Goal: Find specific page/section: Find specific page/section

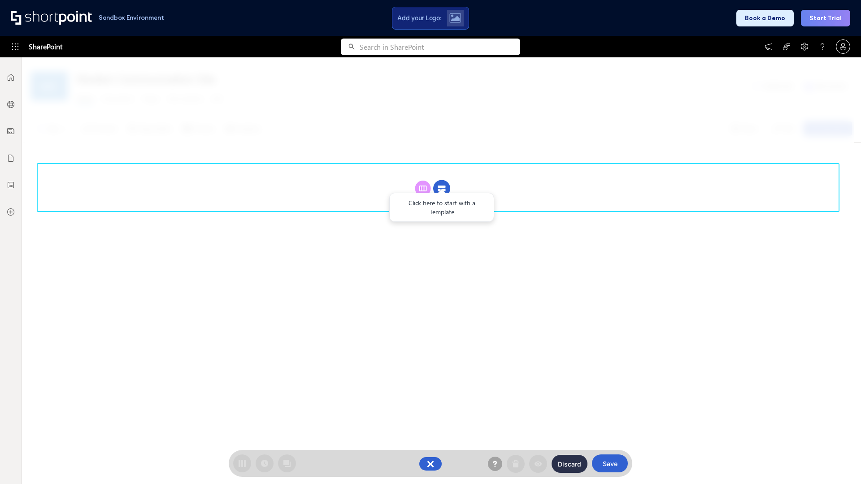
click at [441, 188] on circle at bounding box center [441, 188] width 17 height 17
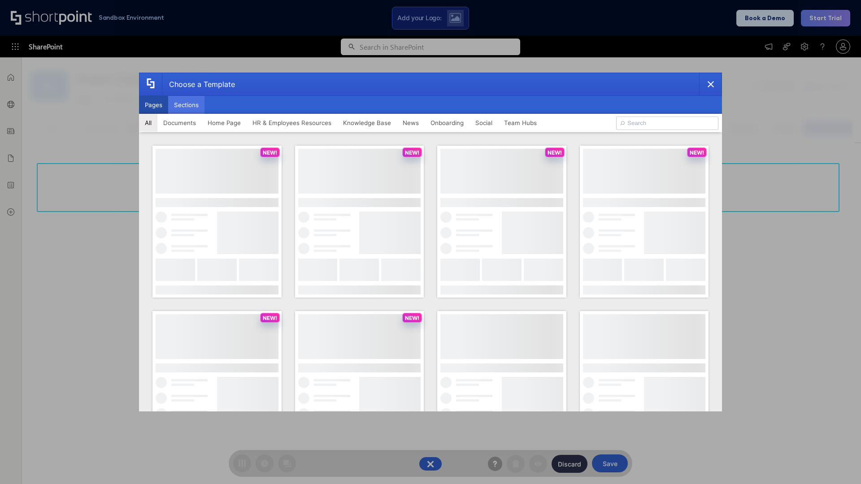
click at [186, 105] on button "Sections" at bounding box center [186, 105] width 36 height 18
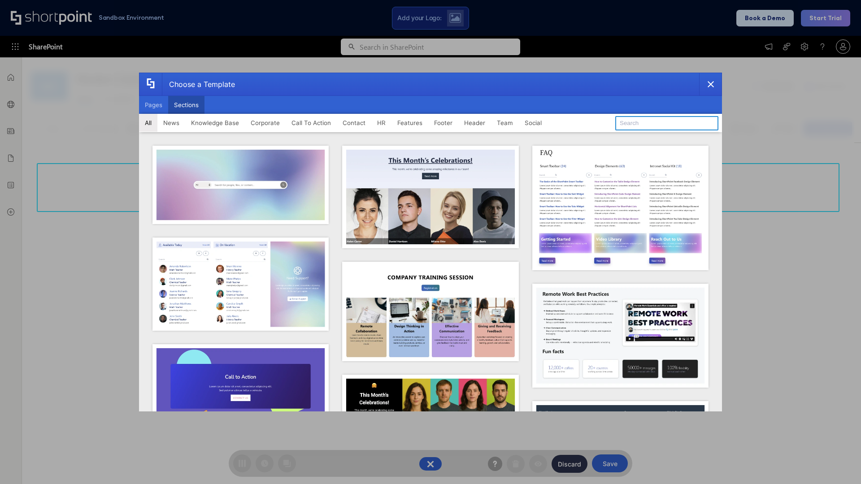
type input "Service Block 3"
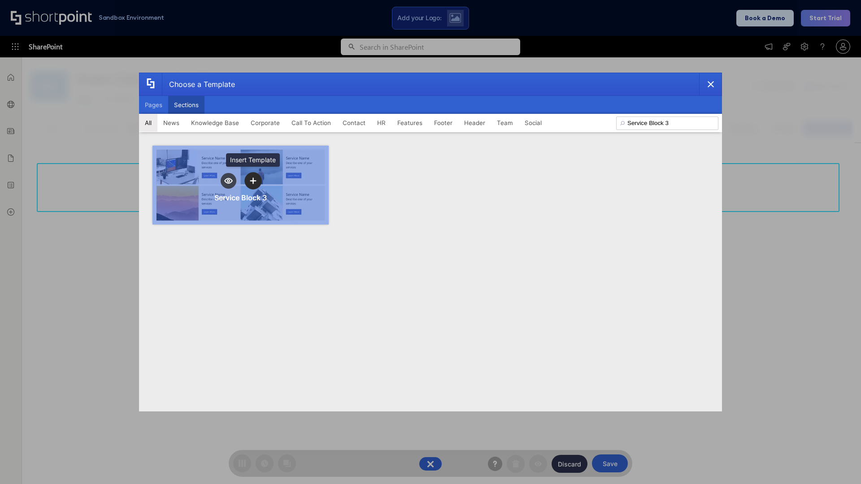
click at [253, 181] on icon "template selector" at bounding box center [253, 180] width 6 height 6
